Goal: Task Accomplishment & Management: Complete application form

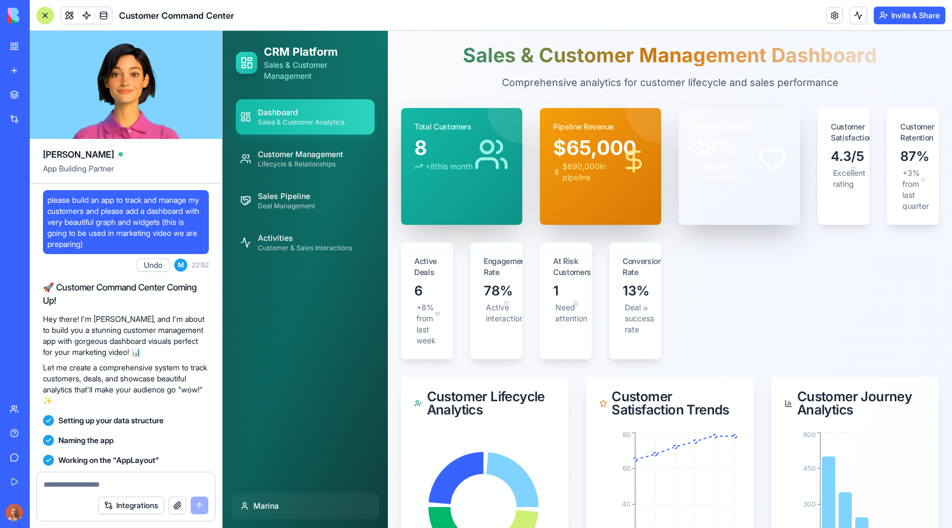
scroll to position [2953, 0]
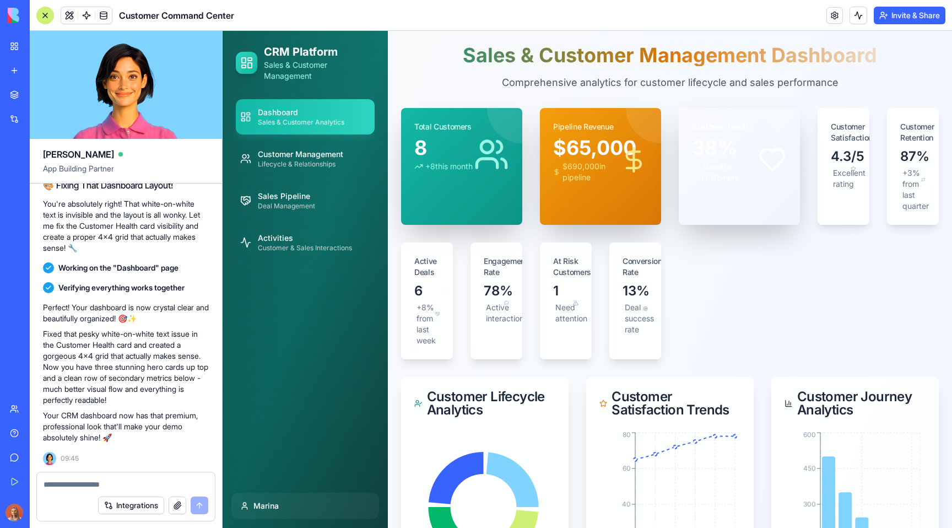
click at [13, 14] on img at bounding box center [42, 15] width 68 height 15
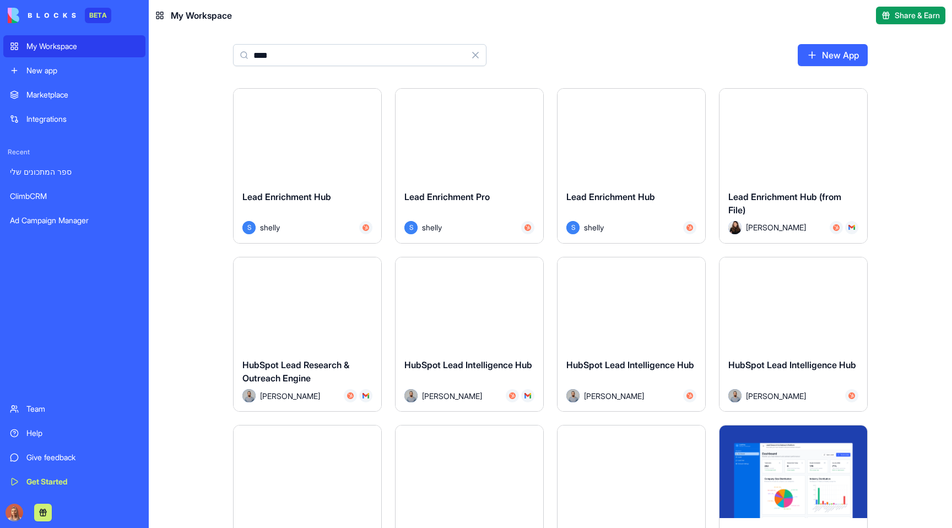
type input "****"
click at [277, 199] on span "Lead Enrichment Hub" at bounding box center [286, 196] width 89 height 11
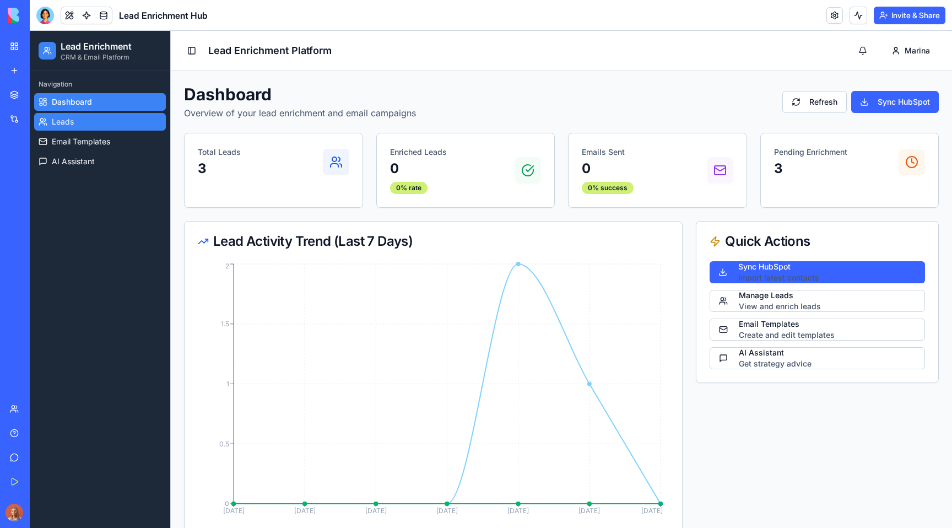
click at [103, 121] on link "Leads" at bounding box center [100, 122] width 132 height 18
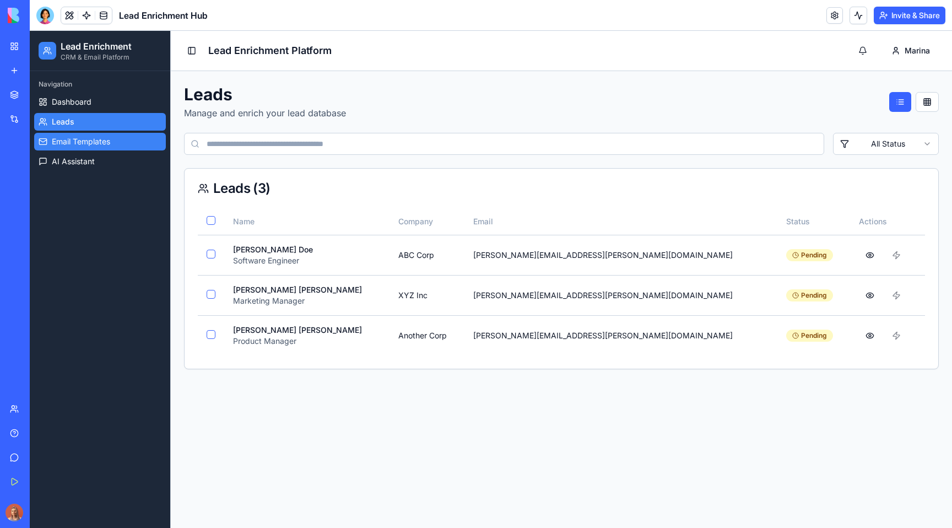
click at [100, 139] on span "Email Templates" at bounding box center [81, 141] width 58 height 11
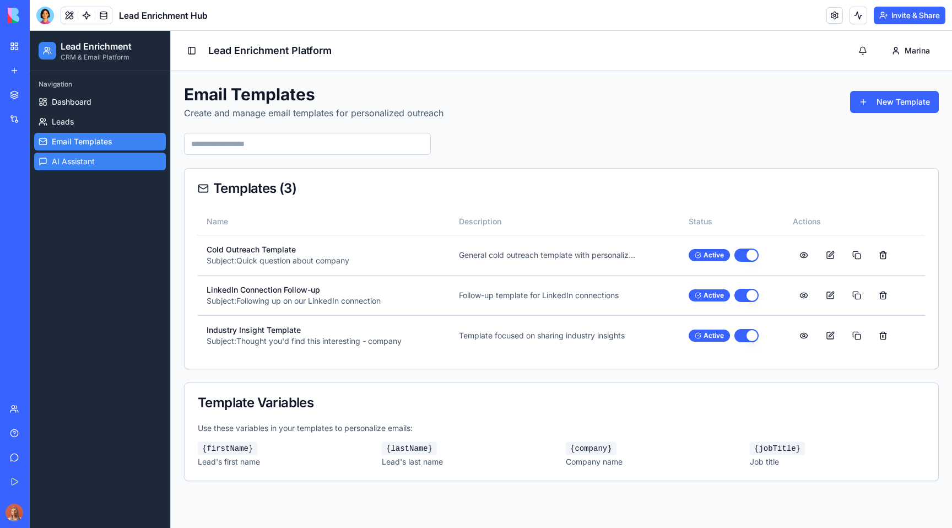
click at [96, 161] on link "AI Assistant" at bounding box center [100, 162] width 132 height 18
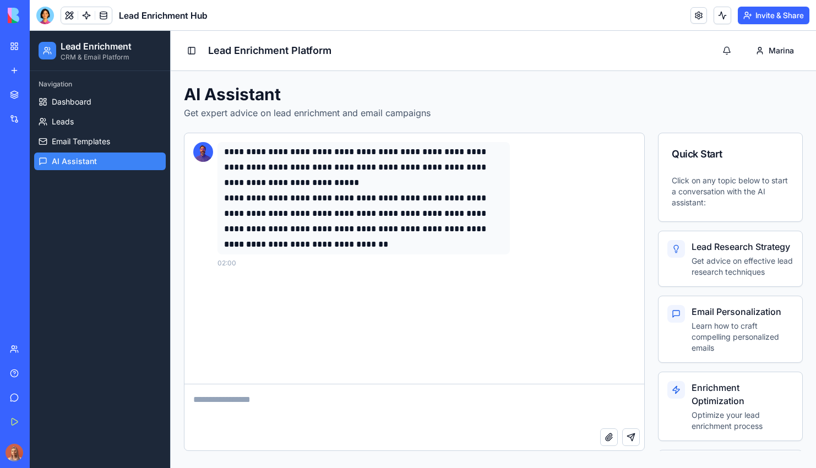
click at [262, 104] on h1 "AI Assistant" at bounding box center [493, 94] width 619 height 20
click at [355, 115] on p "Get expert advice on lead enrichment and email campaigns" at bounding box center [493, 112] width 619 height 13
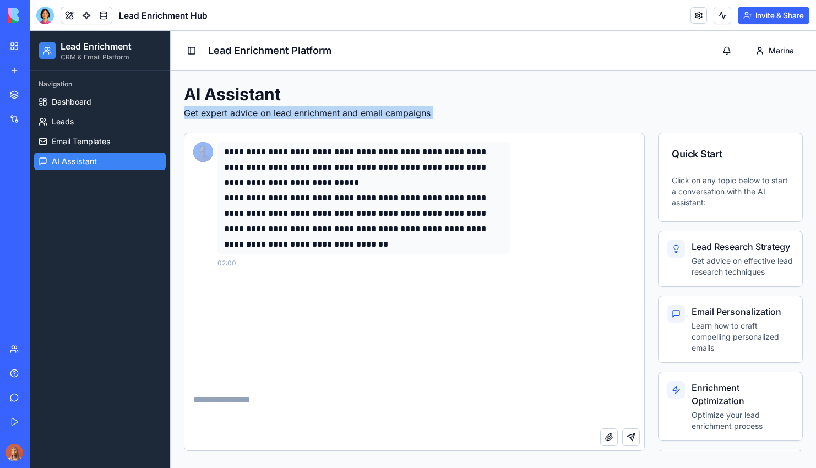
click at [355, 115] on p "Get expert advice on lead enrichment and email campaigns" at bounding box center [493, 112] width 619 height 13
copy p "Get expert advice on lead enrichment and email campaigns"
click at [83, 106] on span "Dashboard" at bounding box center [72, 101] width 40 height 11
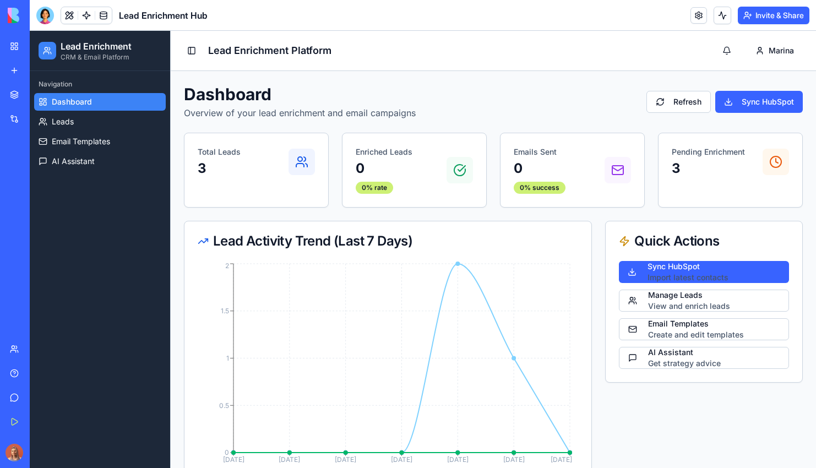
click at [212, 112] on p "Overview of your lead enrichment and email campaigns" at bounding box center [300, 112] width 232 height 13
copy p "Overview"
click at [355, 248] on div "Lead Activity Trend (Last 7 Days)" at bounding box center [388, 241] width 381 height 13
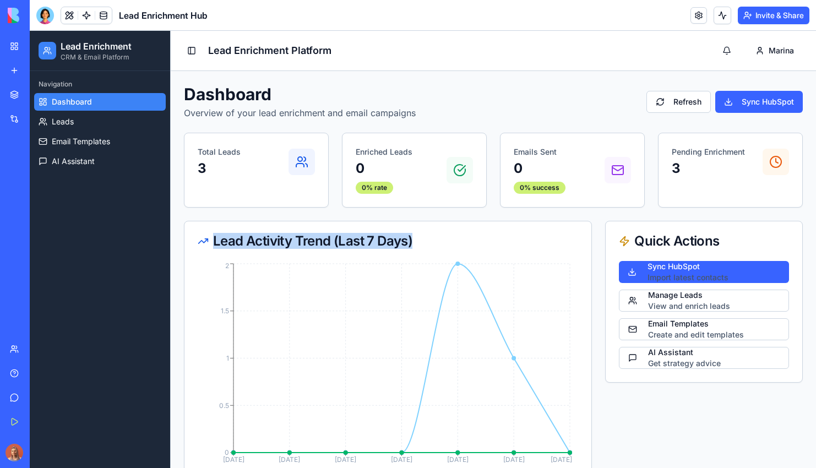
click at [355, 248] on div "Lead Activity Trend (Last 7 Days)" at bounding box center [388, 241] width 381 height 13
copy div "Lead Activity Trend (Last 7 Days)"
click at [218, 145] on div "Total Leads 3" at bounding box center [257, 161] width 144 height 57
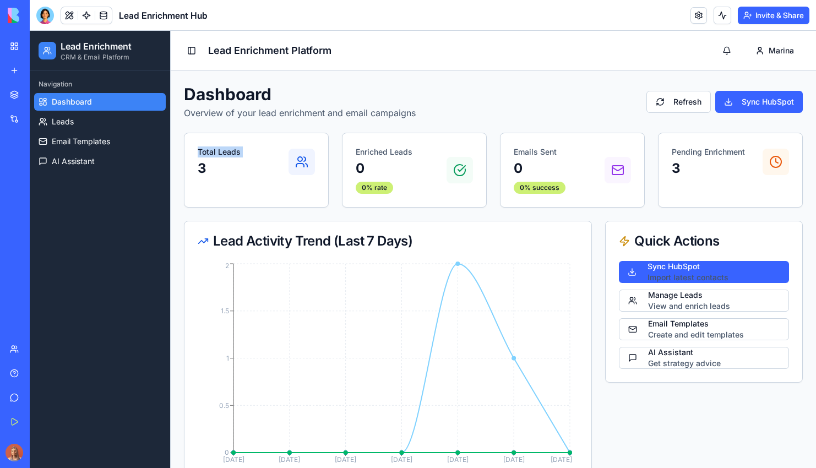
click at [218, 145] on div "Total Leads 3" at bounding box center [257, 161] width 144 height 57
copy p "Total Leads"
click at [386, 148] on p "Enriched Leads" at bounding box center [384, 152] width 57 height 11
click at [384, 148] on p "Enriched Leads" at bounding box center [384, 152] width 57 height 11
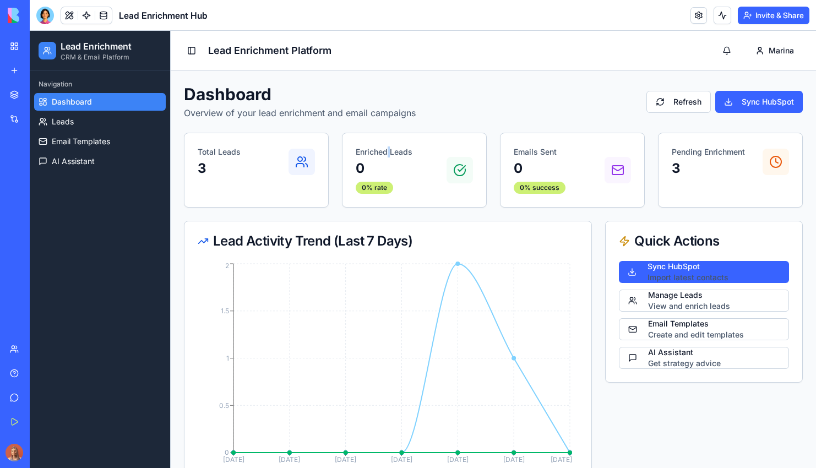
click at [384, 149] on p "Enriched Leads" at bounding box center [384, 152] width 57 height 11
click at [385, 149] on p "Enriched Leads" at bounding box center [384, 152] width 57 height 11
click at [386, 149] on p "Enriched Leads" at bounding box center [384, 152] width 57 height 11
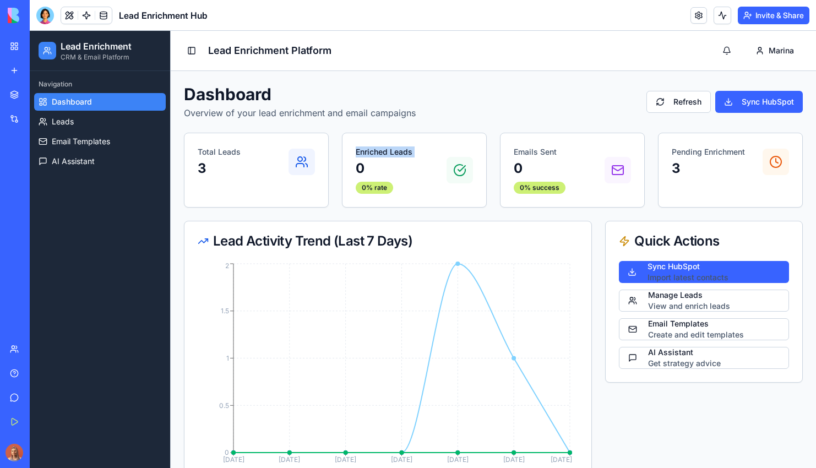
drag, startPoint x: 386, startPoint y: 149, endPoint x: 393, endPoint y: 153, distance: 7.4
click at [386, 149] on p "Enriched Leads" at bounding box center [384, 152] width 57 height 11
click at [545, 149] on p "Emails Sent" at bounding box center [540, 152] width 52 height 11
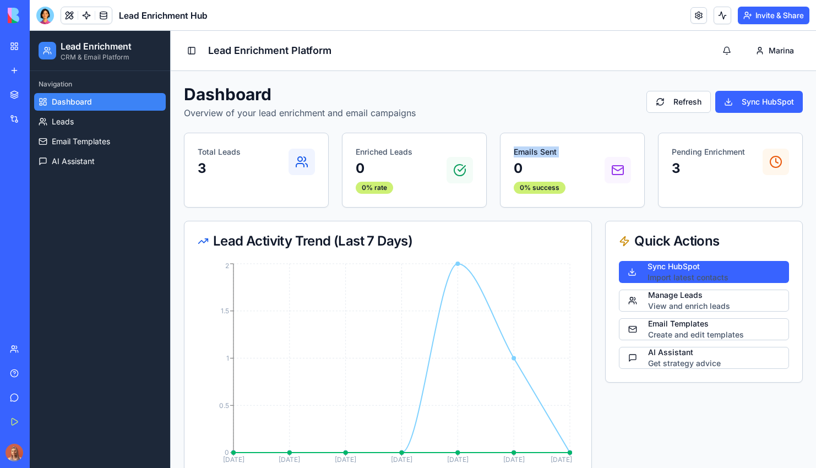
click at [725, 155] on p "Pending Enrichment" at bounding box center [708, 152] width 73 height 11
click at [42, 14] on div at bounding box center [45, 16] width 18 height 18
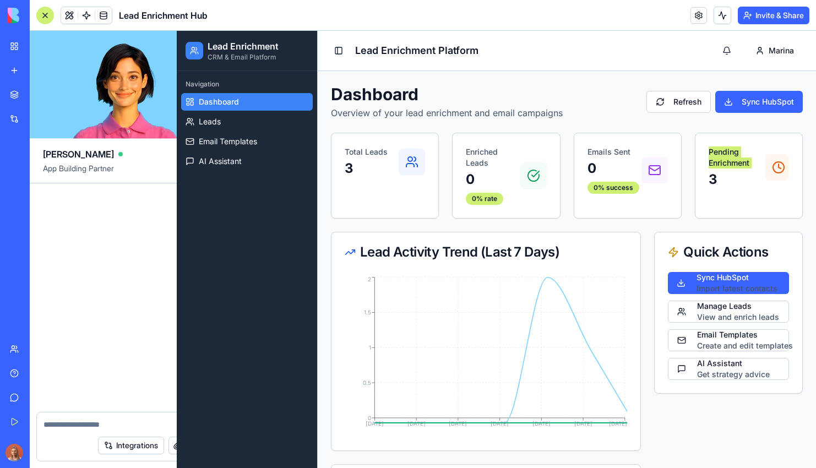
scroll to position [558, 0]
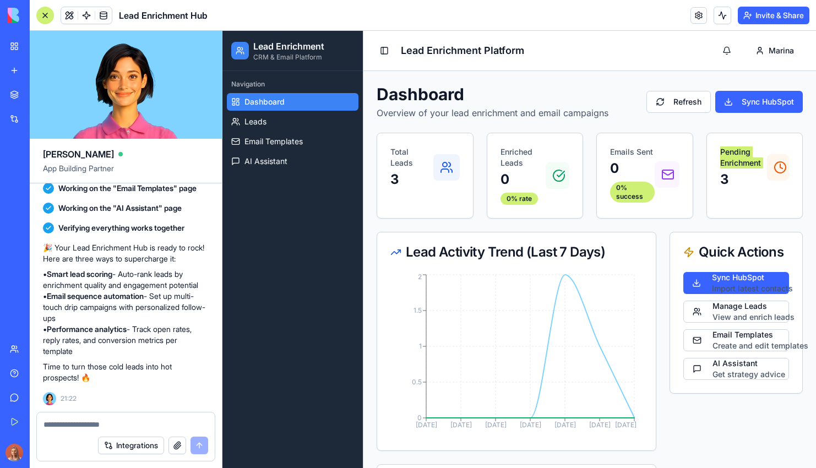
click at [124, 426] on textarea at bounding box center [126, 424] width 165 height 11
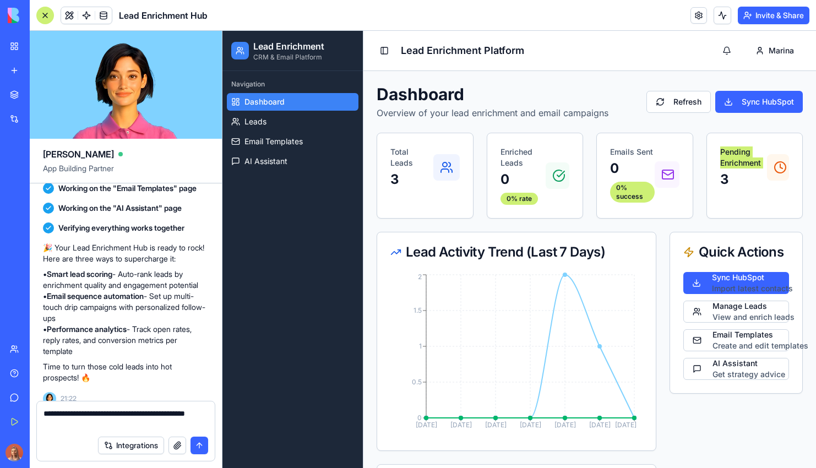
type textarea "**********"
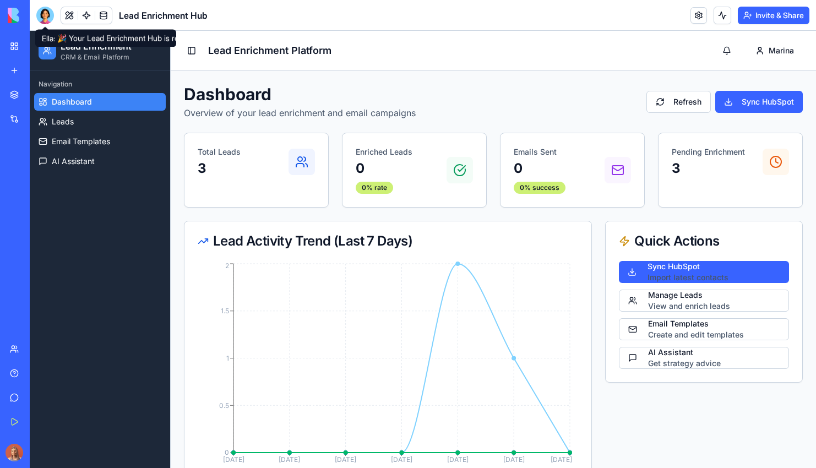
click at [40, 19] on div at bounding box center [45, 16] width 18 height 18
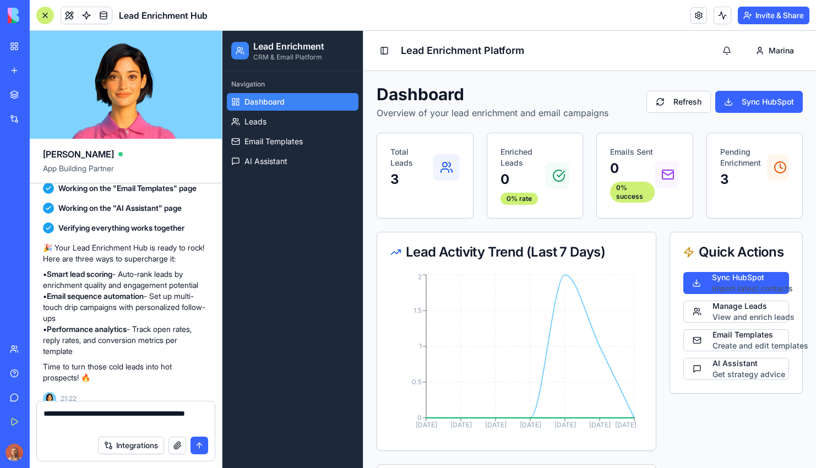
type textarea "**********"
click at [204, 448] on button "submit" at bounding box center [200, 446] width 18 height 18
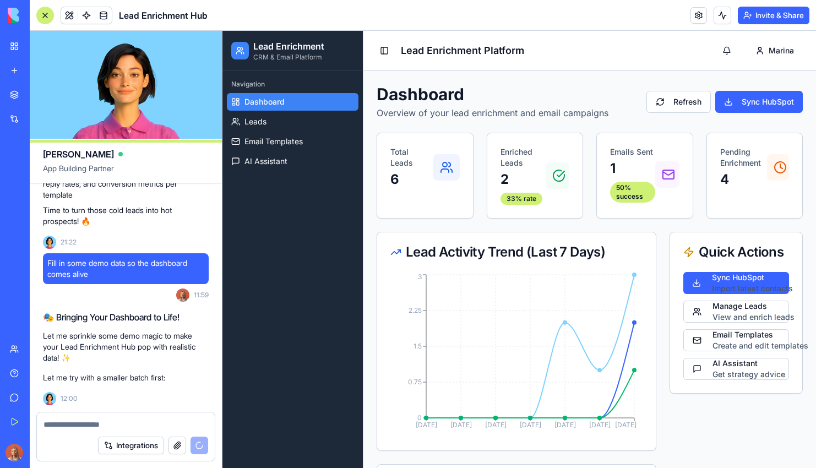
scroll to position [745, 0]
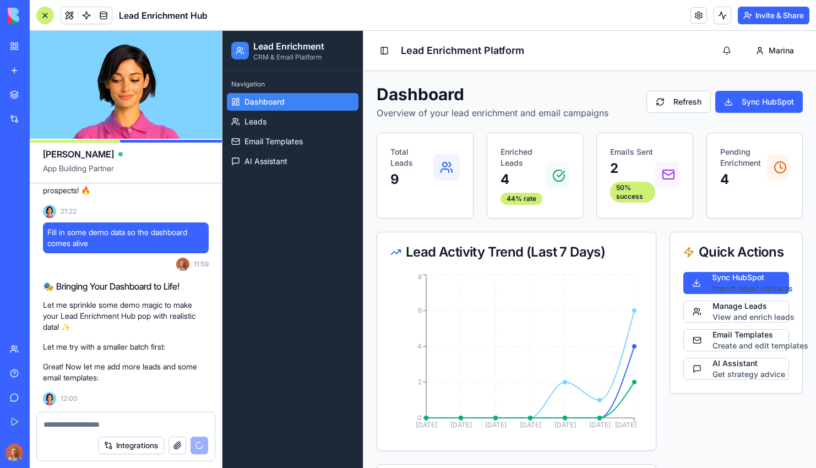
click at [765, 421] on div "Quick Actions Sync HubSpot Import latest contacts Manage Leads View and enrich …" at bounding box center [736, 446] width 133 height 429
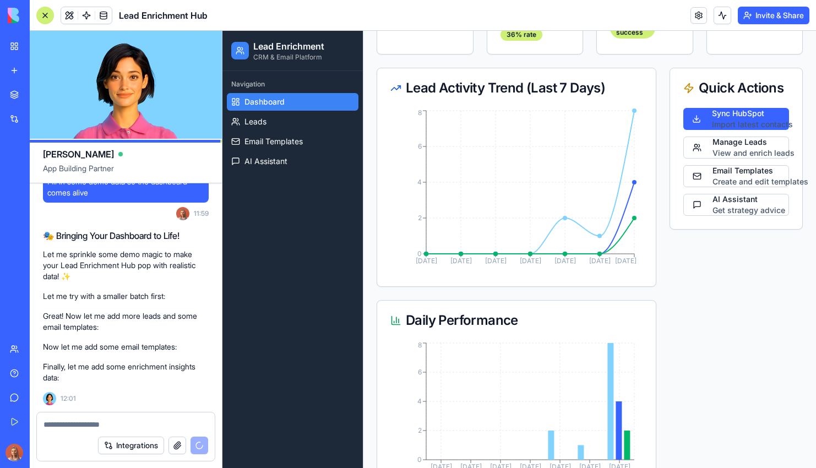
scroll to position [1281, 0]
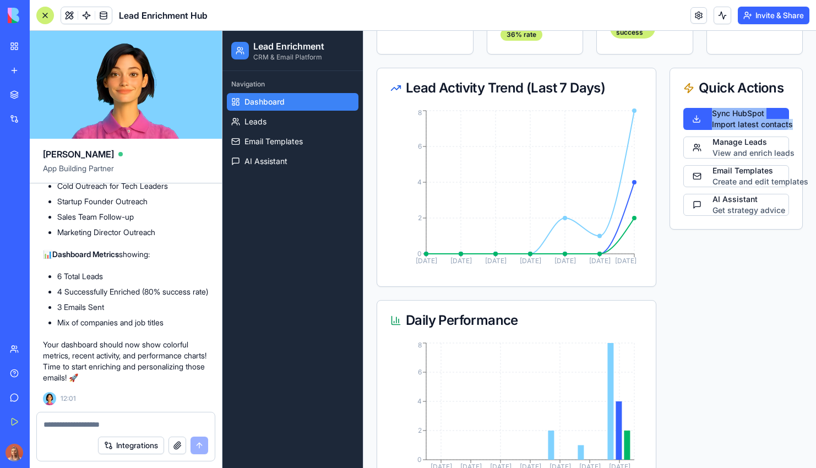
drag, startPoint x: 767, startPoint y: 119, endPoint x: 793, endPoint y: 113, distance: 26.5
click at [793, 113] on div "Quick Actions Sync HubSpot Import latest contacts Manage Leads View and enrich …" at bounding box center [736, 149] width 133 height 162
copy div "Sync HubSpot Import latest contacts"
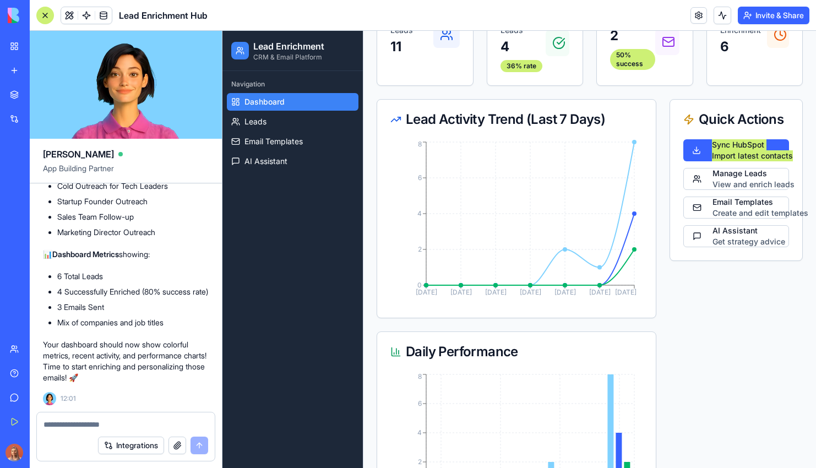
scroll to position [236, 0]
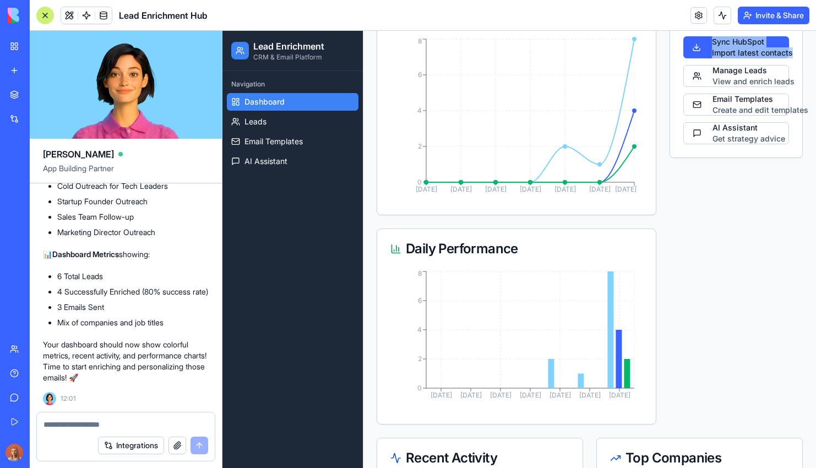
click at [479, 251] on div "Daily Performance" at bounding box center [517, 248] width 252 height 13
copy div "Daily Performance"
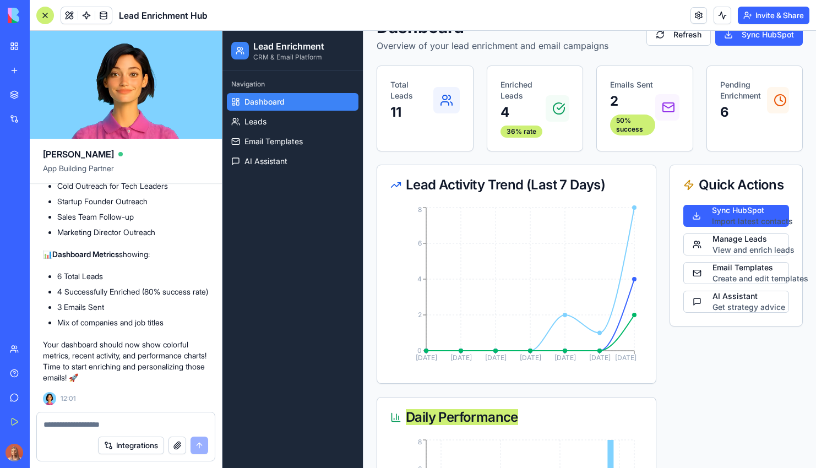
scroll to position [60, 0]
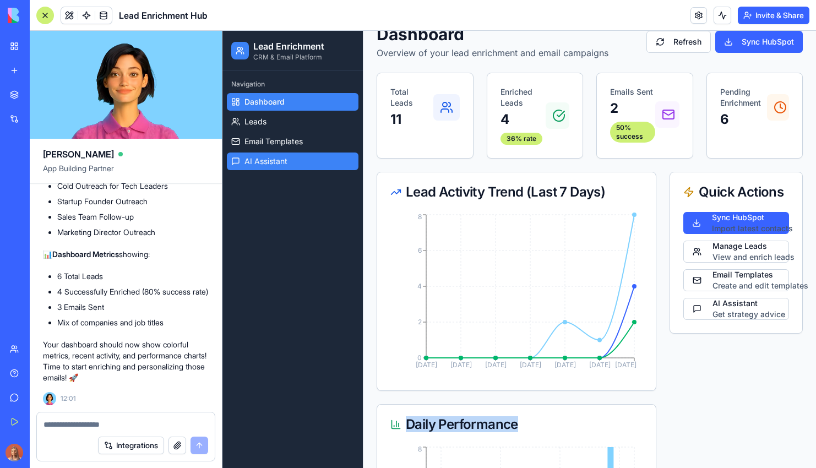
click at [260, 159] on span "AI Assistant" at bounding box center [266, 161] width 43 height 11
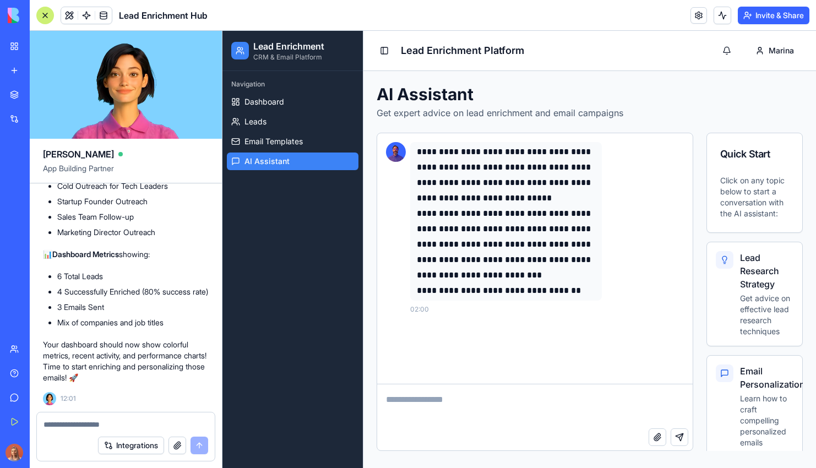
click at [471, 209] on p "**********" at bounding box center [506, 244] width 178 height 77
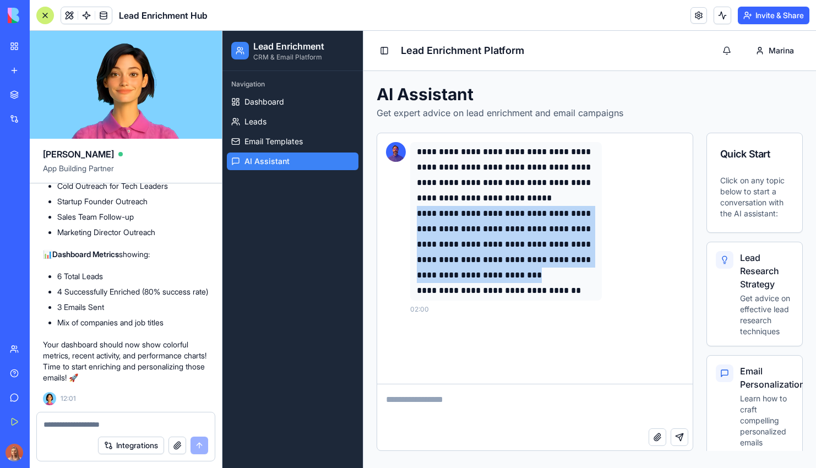
click at [471, 209] on p "**********" at bounding box center [506, 244] width 178 height 77
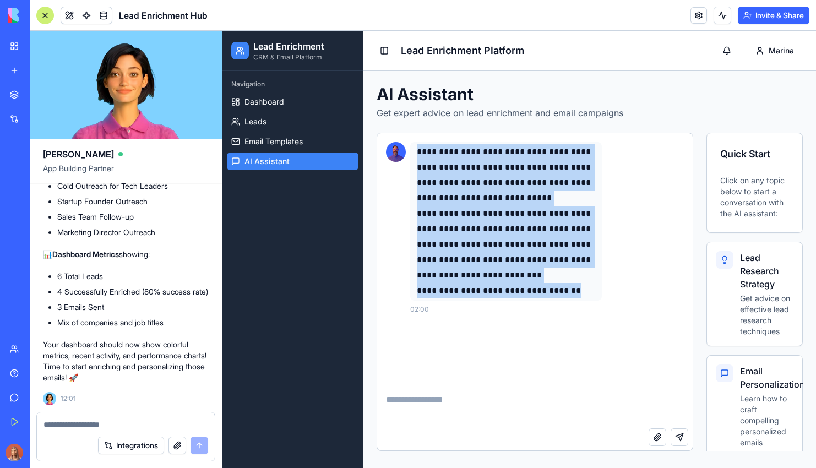
drag, startPoint x: 418, startPoint y: 151, endPoint x: 592, endPoint y: 296, distance: 227.2
click at [592, 296] on div "**********" at bounding box center [506, 221] width 178 height 154
copy div "**********"
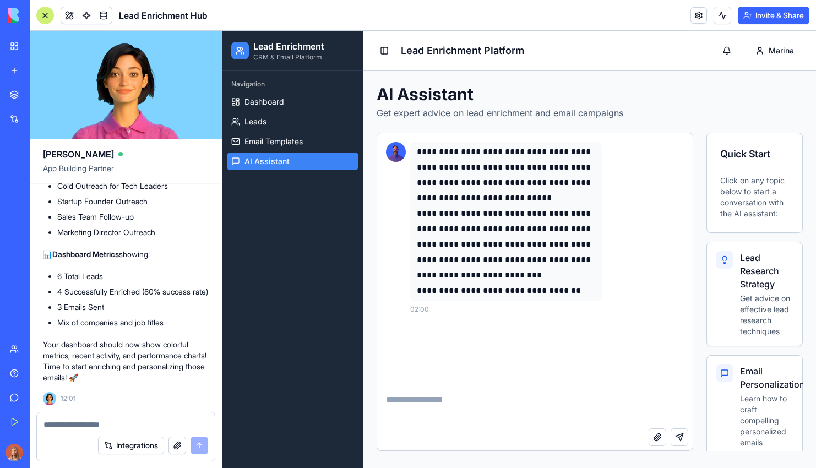
drag, startPoint x: 484, startPoint y: 242, endPoint x: 487, endPoint y: 234, distance: 8.2
click at [484, 241] on p "**********" at bounding box center [506, 244] width 178 height 77
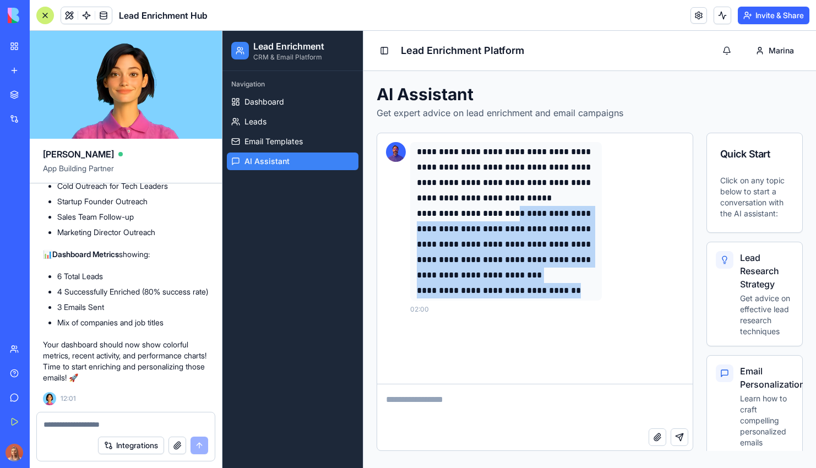
drag, startPoint x: 510, startPoint y: 212, endPoint x: 607, endPoint y: 292, distance: 126.0
click at [607, 292] on div "**********" at bounding box center [547, 228] width 274 height 172
copy div "**********"
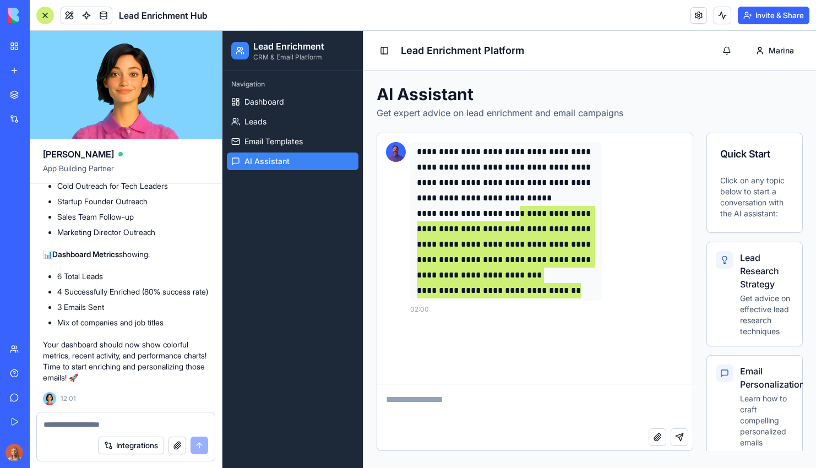
click at [41, 10] on div at bounding box center [45, 16] width 18 height 18
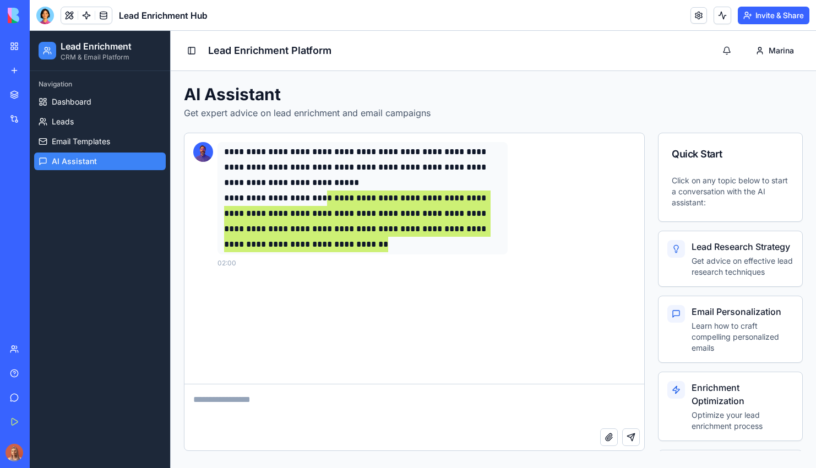
click at [16, 46] on link "My Workspace" at bounding box center [25, 46] width 44 height 22
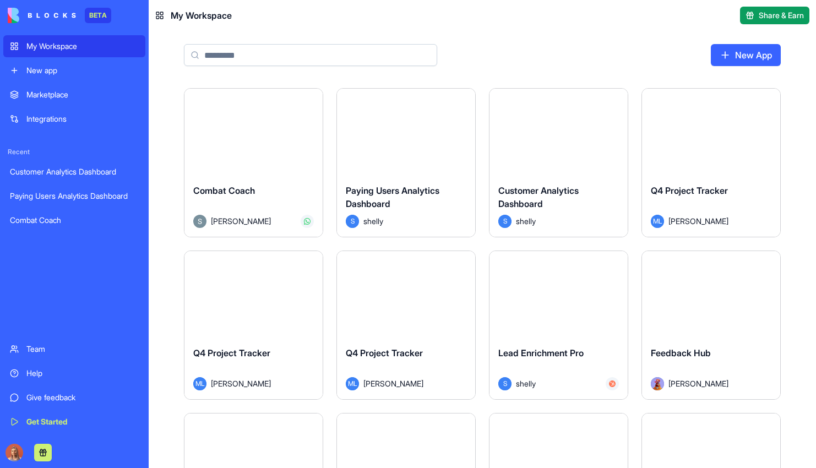
click at [257, 61] on input at bounding box center [310, 55] width 253 height 22
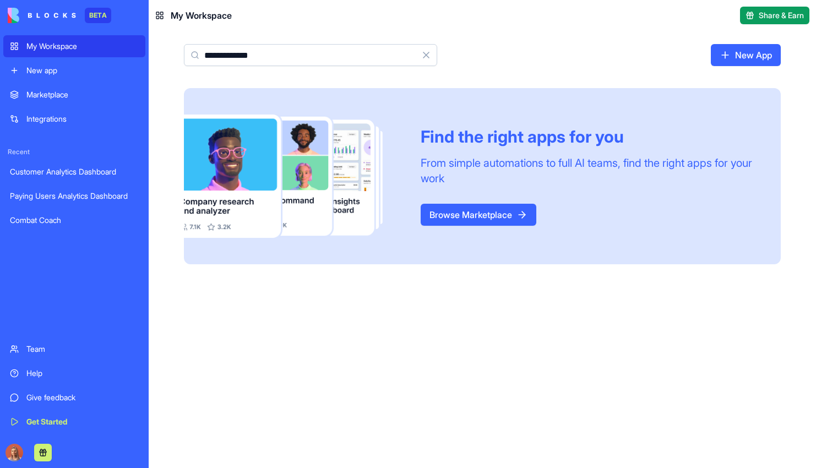
type input "**********"
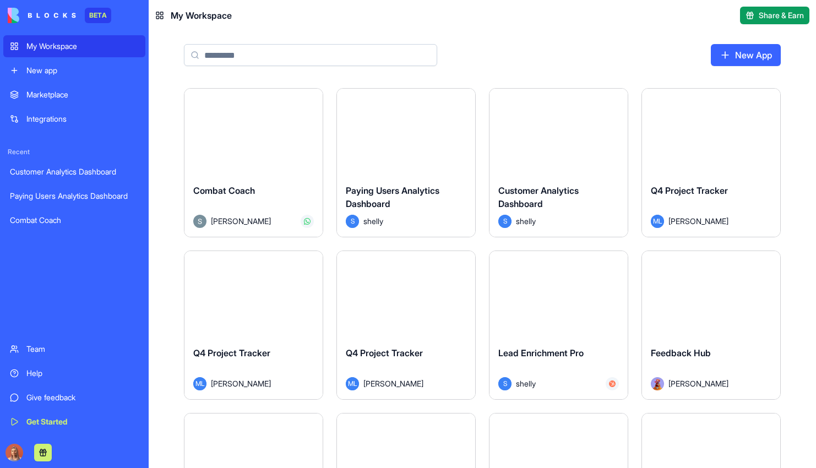
click at [79, 78] on link "New app" at bounding box center [74, 70] width 142 height 22
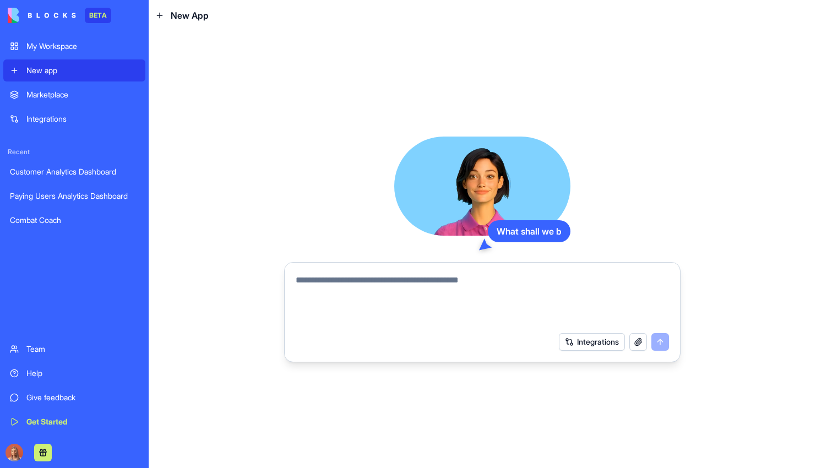
click at [369, 284] on textarea at bounding box center [482, 300] width 373 height 53
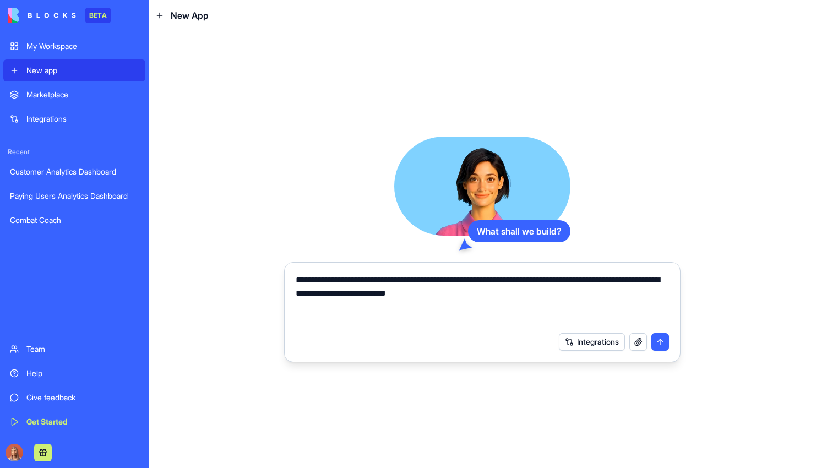
type textarea "**********"
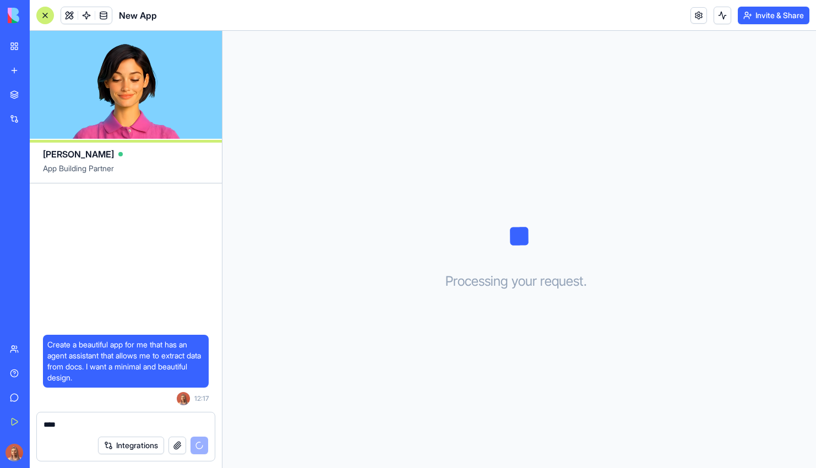
type textarea "****"
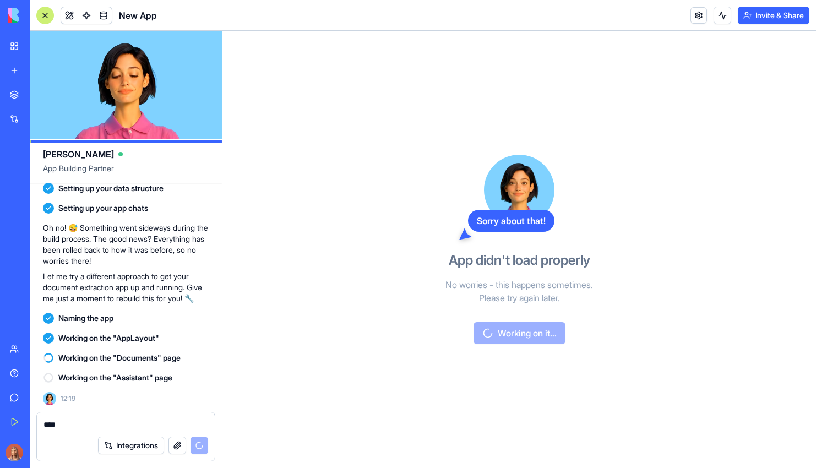
scroll to position [432, 0]
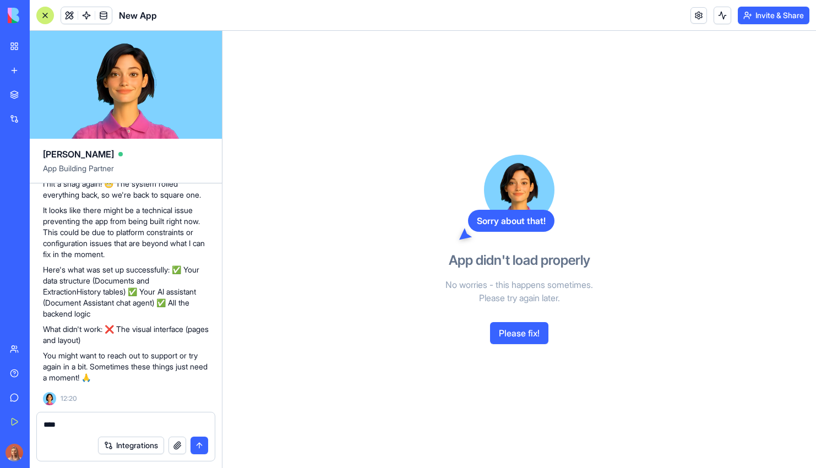
click at [529, 335] on button "Please fix!" at bounding box center [519, 333] width 58 height 22
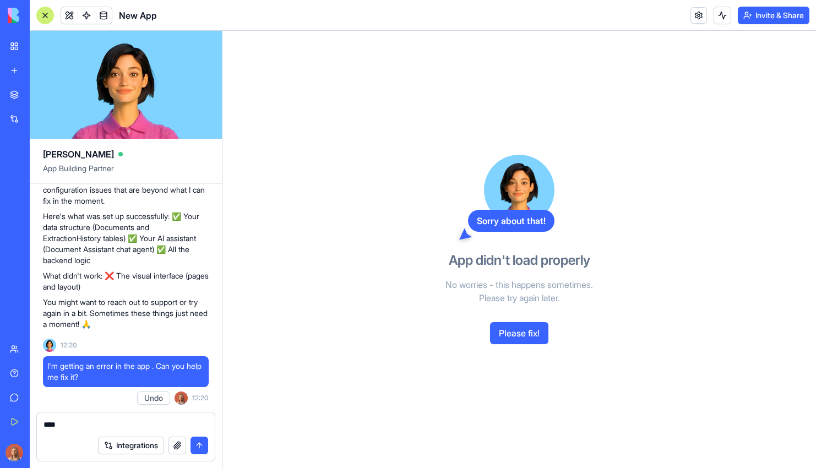
scroll to position [0, 0]
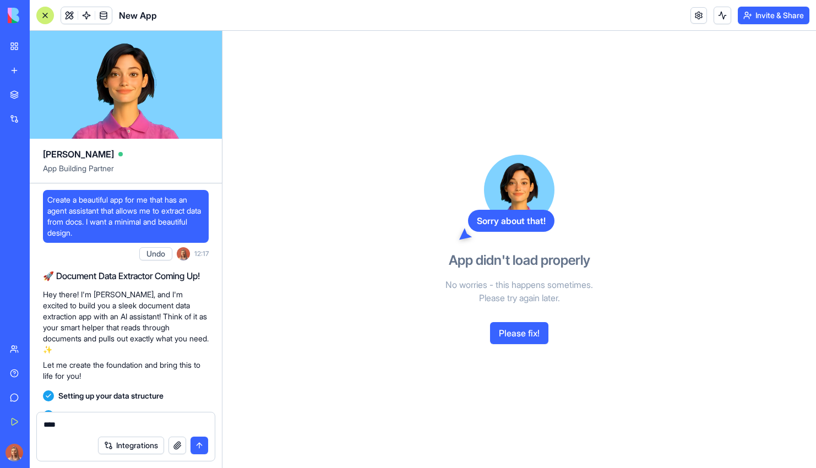
click at [94, 229] on span "Create a beautiful app for me that has an agent assistant that allows me to ext…" at bounding box center [125, 216] width 157 height 44
copy span "Create a beautiful app for me that has an agent assistant that allows me to ext…"
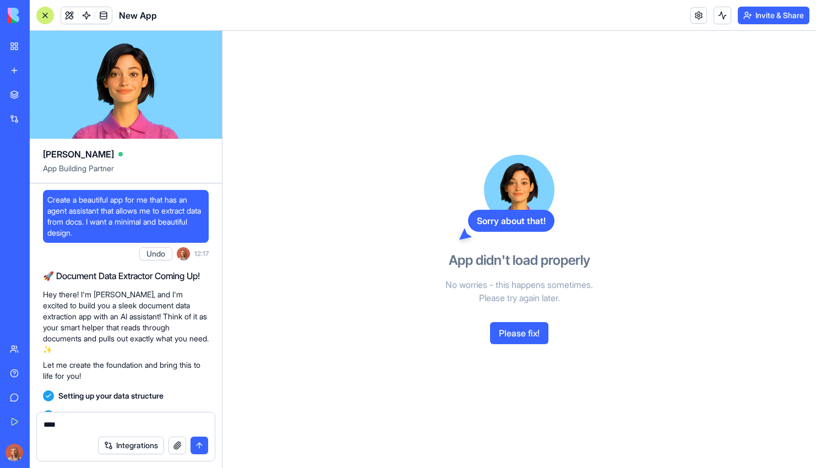
click at [12, 67] on link "New app" at bounding box center [25, 70] width 44 height 22
click at [41, 73] on div "New app" at bounding box center [33, 70] width 14 height 11
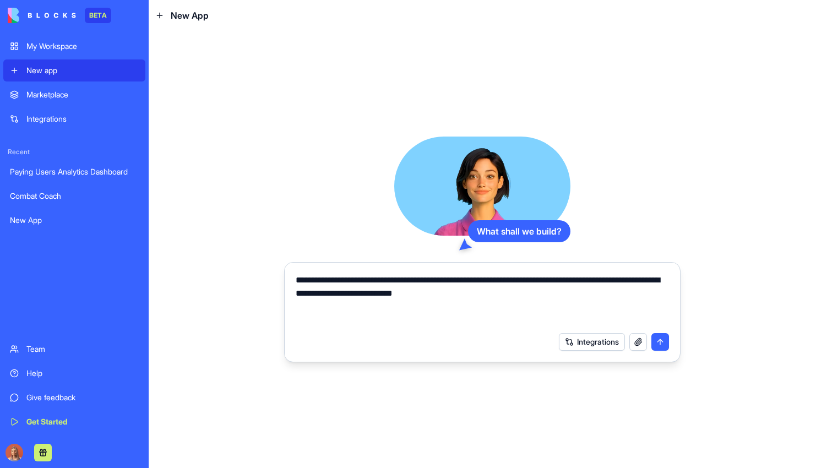
type textarea "**********"
click at [663, 344] on button "submit" at bounding box center [661, 342] width 18 height 18
